Goal: Find contact information: Find contact information

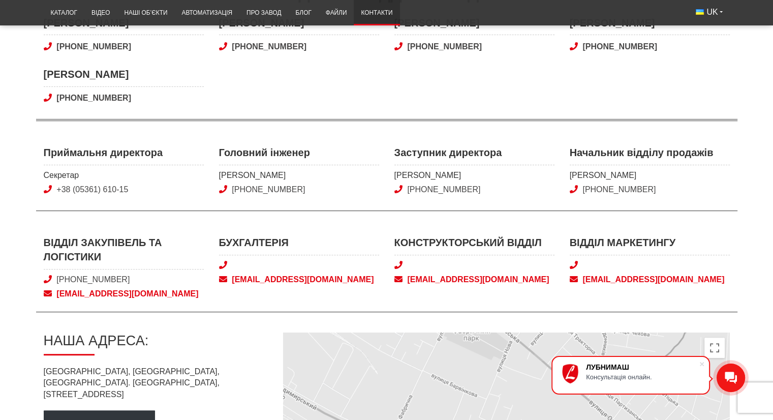
click at [699, 262] on span at bounding box center [650, 265] width 160 height 11
click at [254, 410] on div "Прокласти маршрут" at bounding box center [155, 423] width 223 height 27
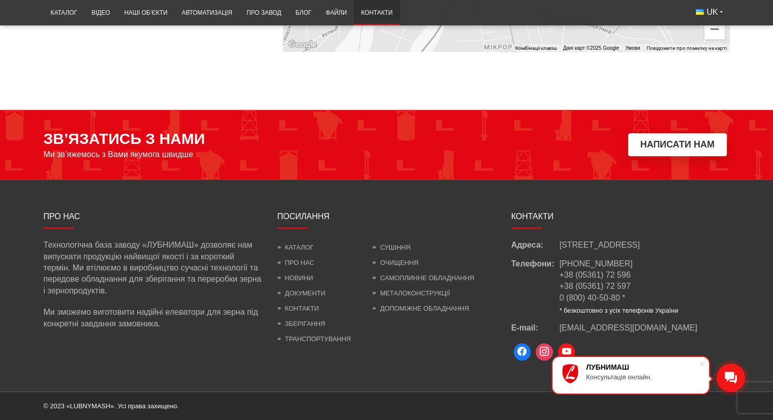
scroll to position [912, 0]
click at [311, 320] on link "Зберігання" at bounding box center [302, 324] width 48 height 8
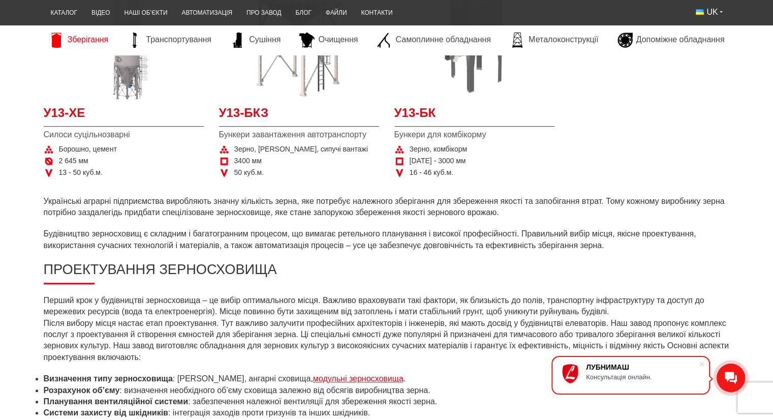
scroll to position [574, 0]
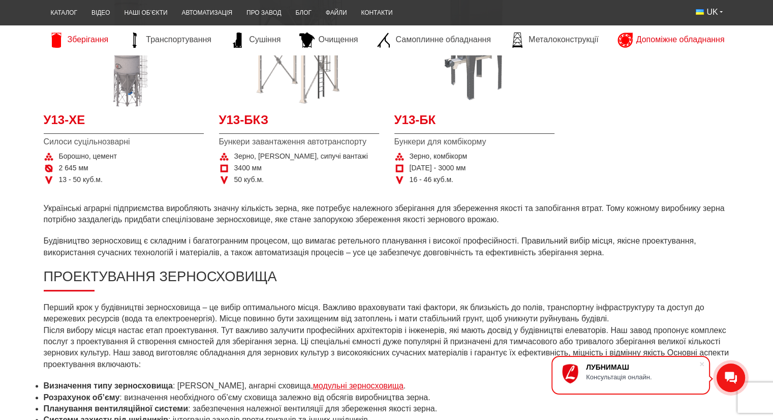
click at [672, 45] on span "Допоміжне обладнання" at bounding box center [680, 39] width 88 height 11
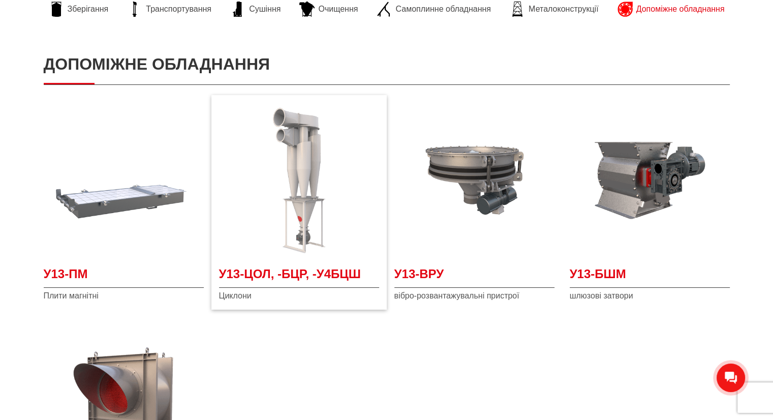
scroll to position [152, 0]
